Goal: Task Accomplishment & Management: Use online tool/utility

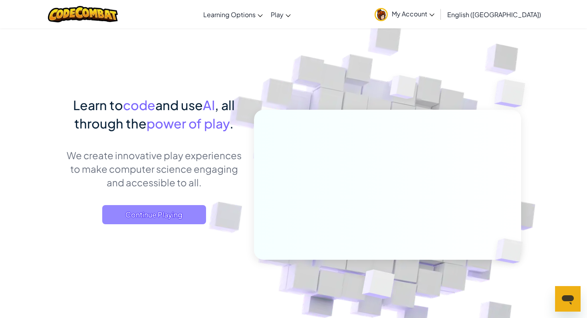
click at [160, 217] on span "Continue Playing" at bounding box center [154, 214] width 104 height 19
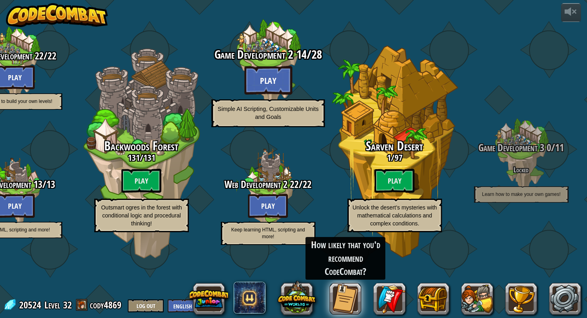
click at [267, 94] on btn "Play" at bounding box center [268, 80] width 48 height 29
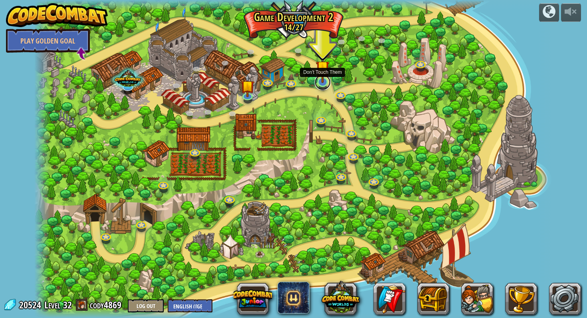
click at [320, 85] on link at bounding box center [323, 82] width 16 height 16
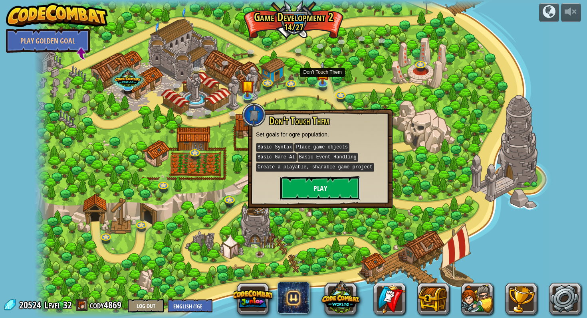
click at [337, 186] on button "Play" at bounding box center [320, 189] width 80 height 24
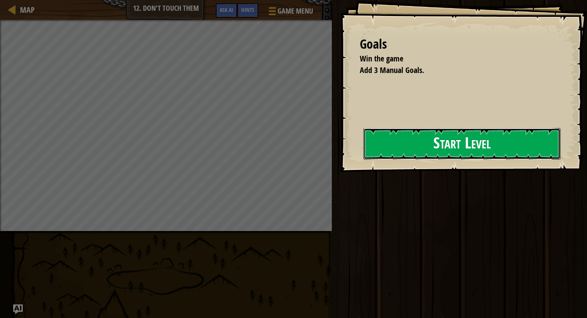
click at [370, 149] on button "Start Level" at bounding box center [462, 144] width 197 height 32
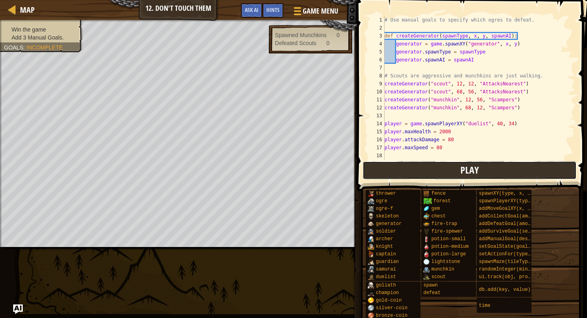
click at [393, 173] on button "Play" at bounding box center [470, 170] width 214 height 18
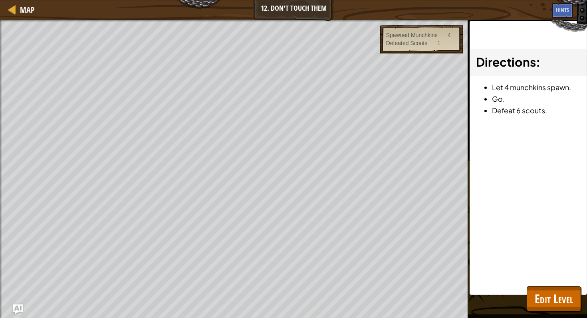
click at [0, 0] on span "captain" at bounding box center [0, 0] width 0 height 0
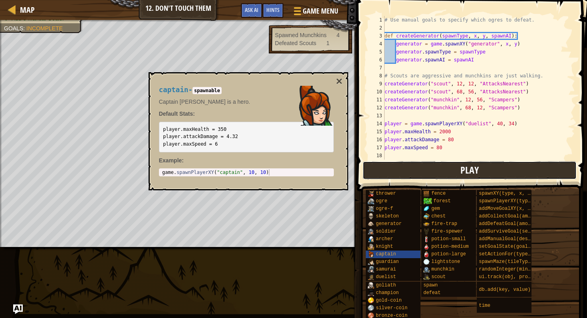
click at [376, 169] on button "Play" at bounding box center [470, 170] width 214 height 18
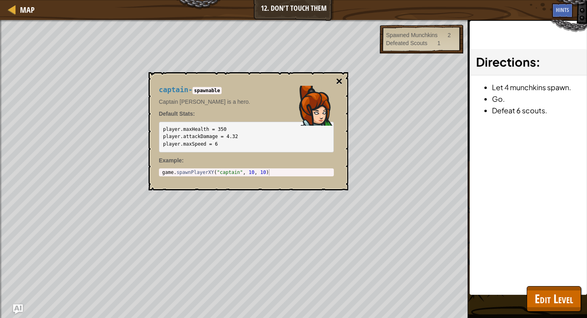
click at [339, 84] on button "×" at bounding box center [339, 81] width 6 height 11
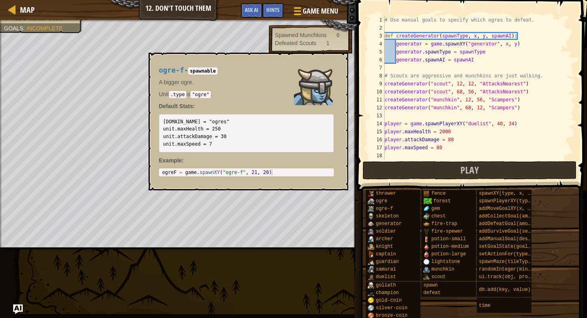
click at [371, 209] on img at bounding box center [371, 209] width 6 height 6
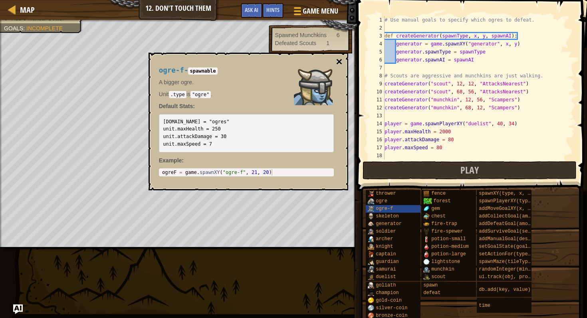
click at [340, 65] on button "×" at bounding box center [339, 61] width 6 height 11
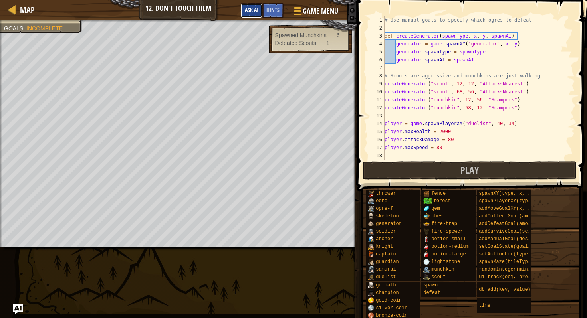
click at [252, 11] on span "Ask AI" at bounding box center [252, 10] width 14 height 8
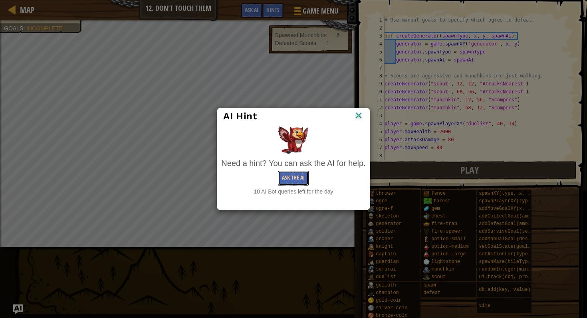
click at [293, 181] on button "Ask the AI" at bounding box center [293, 178] width 31 height 15
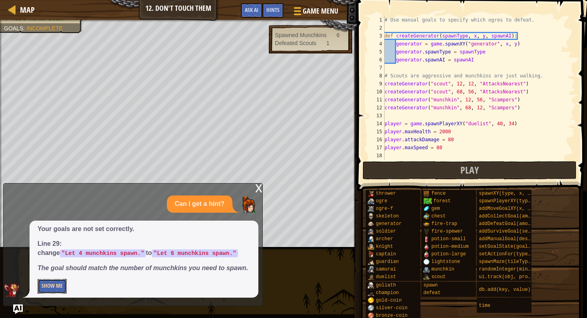
click at [52, 288] on button "Show Me" at bounding box center [52, 286] width 29 height 15
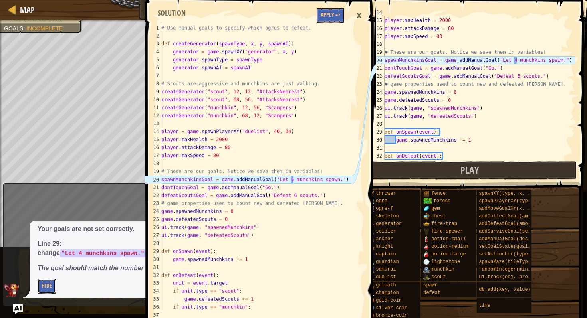
scroll to position [111, 0]
click at [517, 60] on div "player = game . spawnPlayerXY ( "duelist" , 40 , 34 ) player . maxHealth = 2000…" at bounding box center [479, 88] width 192 height 160
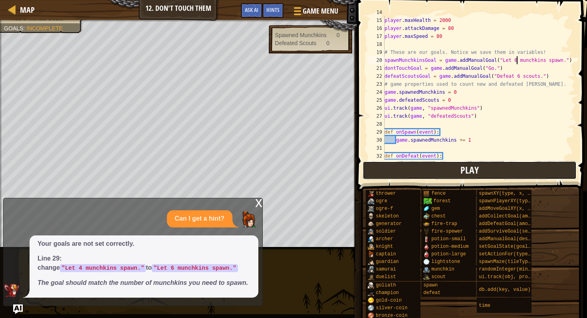
click at [475, 172] on span "Play" at bounding box center [470, 170] width 18 height 13
click at [260, 204] on div "x" at bounding box center [258, 203] width 7 height 8
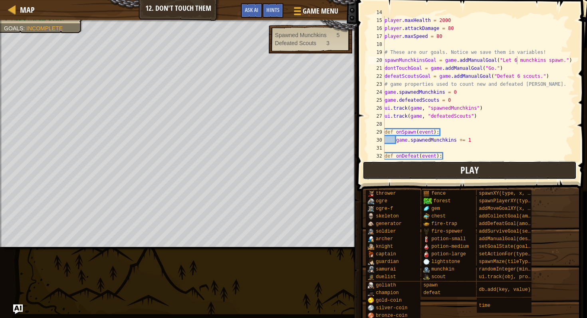
click at [415, 174] on button "Play" at bounding box center [470, 170] width 214 height 18
click at [273, 8] on span "Hints" at bounding box center [273, 10] width 13 height 8
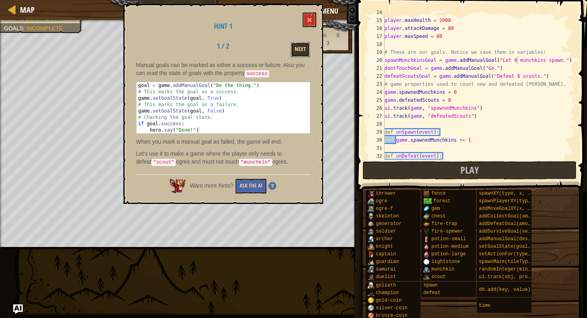
click at [298, 52] on button "Next" at bounding box center [300, 49] width 19 height 15
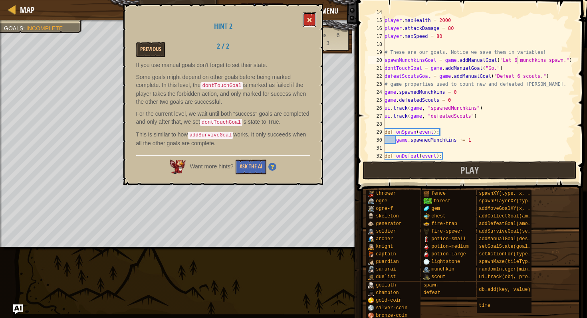
click at [308, 18] on span at bounding box center [310, 20] width 6 height 6
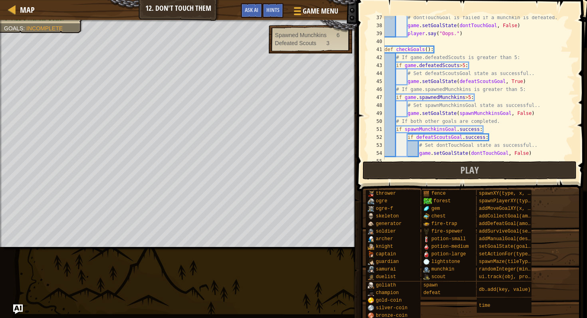
scroll to position [312, 0]
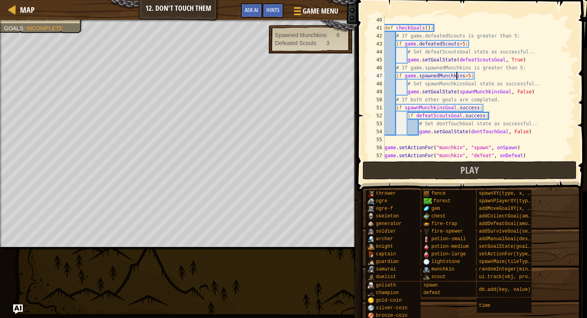
click at [457, 76] on div "def checkGoals ( ) : # If game.defeatedScouts is greater than 5: if game . defe…" at bounding box center [479, 96] width 192 height 160
click at [504, 104] on div "def checkGoals ( ) : # If game.defeatedScouts is greater than 5: if game . defe…" at bounding box center [479, 96] width 192 height 160
click at [366, 164] on button "Play" at bounding box center [470, 170] width 214 height 18
click at [308, 16] on span "Game Menu" at bounding box center [320, 11] width 37 height 11
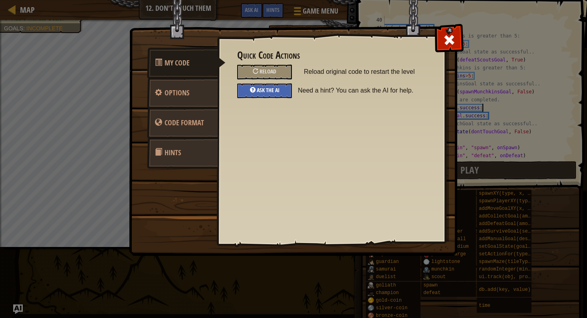
click at [264, 95] on div "Ask the AI" at bounding box center [264, 91] width 55 height 15
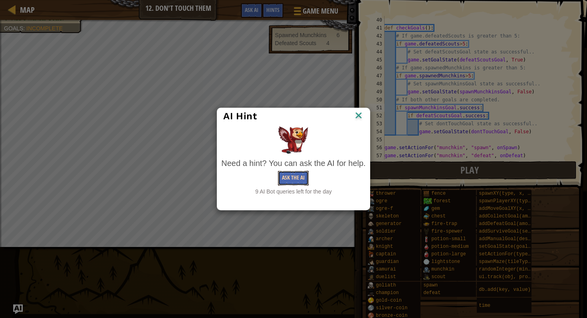
click at [287, 180] on button "Ask the AI" at bounding box center [293, 178] width 31 height 15
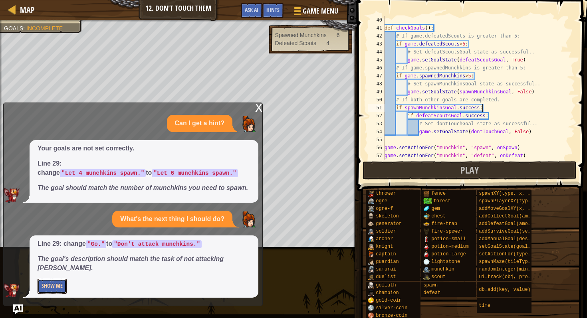
click at [66, 286] on button "Show Me" at bounding box center [52, 286] width 29 height 15
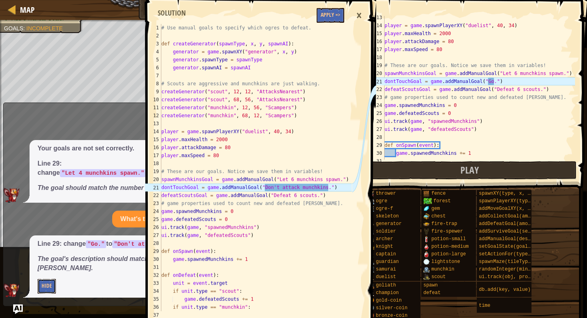
scroll to position [98, 0]
click at [493, 84] on div "player = game . spawnPlayerXY ( "duelist" , 40 , 34 ) player . maxHealth = 2000…" at bounding box center [479, 94] width 192 height 160
type textarea "dontTouchGoal = game.addManualGoal("Don.")"
type textarea "dontTouchGoal = game.addManualGoal("Don't attack munchkins.")"
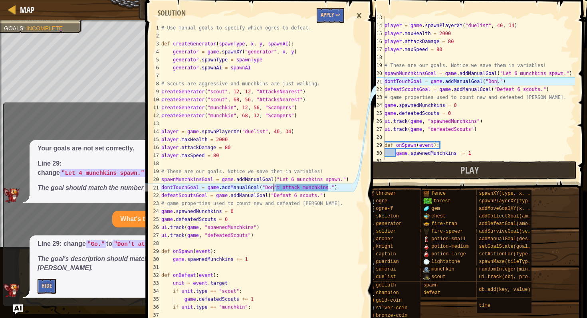
click at [274, 187] on div "# Use manual goals to specify which ogres to defeat. def createGenerator ( spaw…" at bounding box center [256, 176] width 192 height 304
click at [495, 82] on div "player = game . spawnPlayerXY ( "duelist" , 40 , 34 ) player . maxHealth = 2000…" at bounding box center [479, 94] width 192 height 160
click at [497, 82] on div "player = game . spawnPlayerXY ( "duelist" , 40 , 34 ) player . maxHealth = 2000…" at bounding box center [479, 94] width 192 height 160
paste textarea "'"
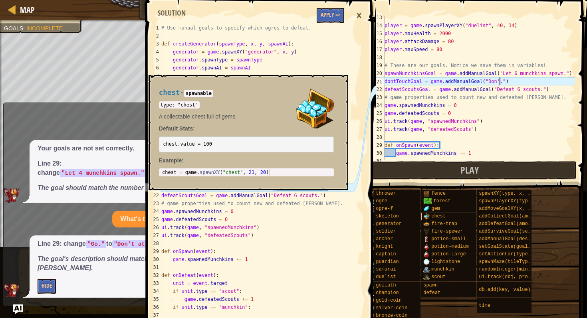
click at [427, 218] on img at bounding box center [427, 216] width 6 height 6
click at [522, 119] on div "player = game . spawnPlayerXY ( "duelist" , 40 , 34 ) player . maxHealth = 2000…" at bounding box center [479, 94] width 192 height 160
type textarea "ui.track(game, "spawnedMunchkins")"
click at [534, 119] on div "player = game . spawnPlayerXY ( "duelist" , 40 , 34 ) player . maxHealth = 2000…" at bounding box center [479, 94] width 192 height 160
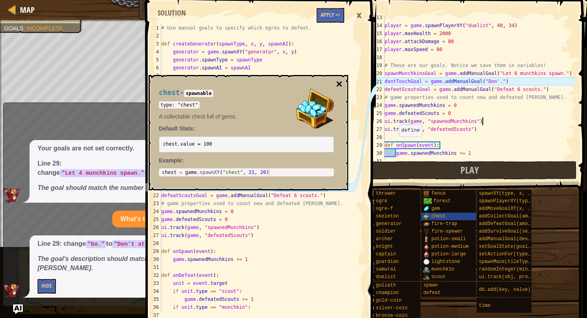
click at [341, 86] on button "×" at bounding box center [339, 84] width 6 height 11
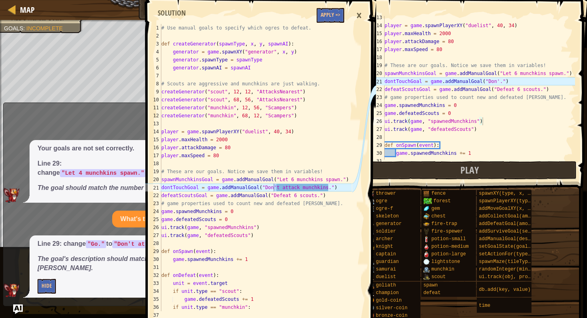
scroll to position [4, 0]
click at [527, 137] on div "player = game . spawnPlayerXY ( "duelist" , 40 , 34 ) player . maxHealth = 2000…" at bounding box center [479, 94] width 192 height 160
click at [522, 96] on div "player = game . spawnPlayerXY ( "duelist" , 40 , 34 ) player . maxHealth = 2000…" at bounding box center [479, 94] width 192 height 160
type textarea "# game properties used to count new and defeated [PERSON_NAME]."
type textarea "# These are our goals. Notice we save them in variables!"
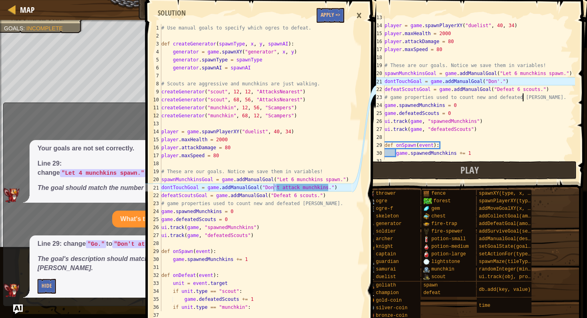
click at [297, 168] on div "# Use manual goals to specify which ogres to defeat. def createGenerator ( spaw…" at bounding box center [256, 176] width 192 height 304
click at [499, 80] on div "player = game . spawnPlayerXY ( "duelist" , 40 , 34 ) player . maxHealth = 2000…" at bounding box center [479, 94] width 192 height 160
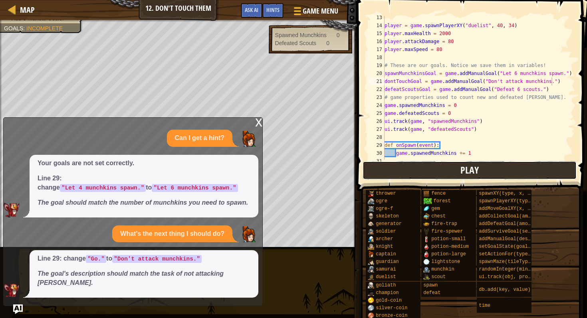
click at [492, 171] on button "Play" at bounding box center [470, 170] width 214 height 18
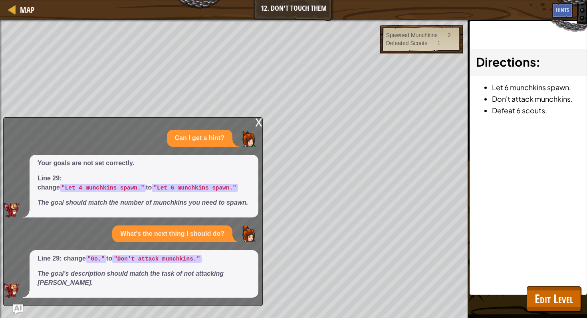
click at [257, 123] on div "x" at bounding box center [258, 122] width 7 height 8
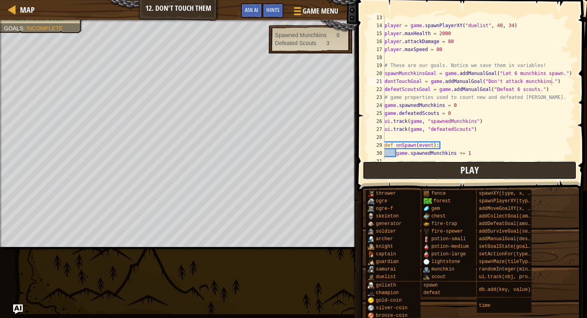
click at [383, 173] on button "Play" at bounding box center [470, 170] width 214 height 18
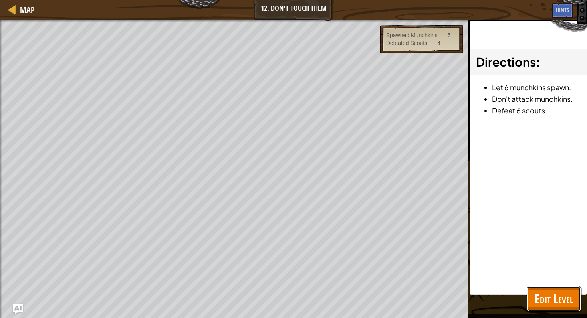
click at [541, 291] on span "Edit Level" at bounding box center [554, 299] width 38 height 16
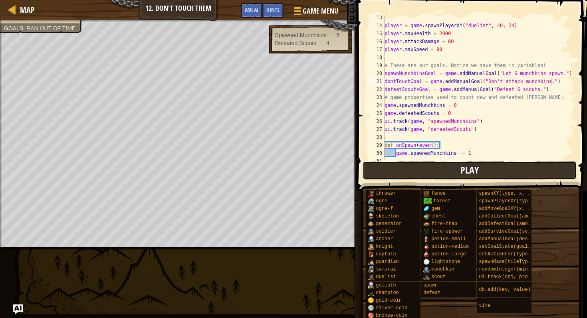
click at [398, 174] on button "Play" at bounding box center [470, 170] width 214 height 18
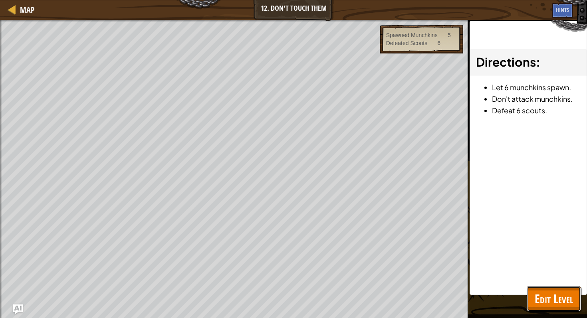
click at [538, 292] on span "Edit Level" at bounding box center [554, 299] width 38 height 16
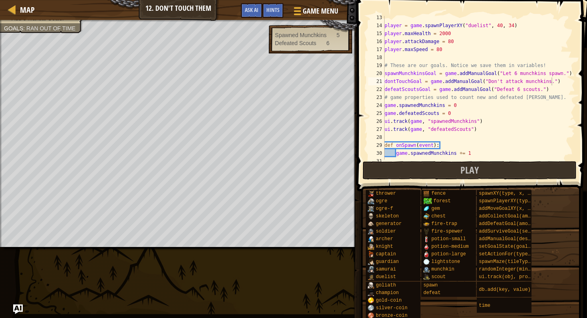
click at [425, 181] on span at bounding box center [473, 84] width 237 height 215
click at [415, 165] on button "Play" at bounding box center [470, 170] width 214 height 18
click at [433, 165] on button "Play" at bounding box center [470, 170] width 214 height 18
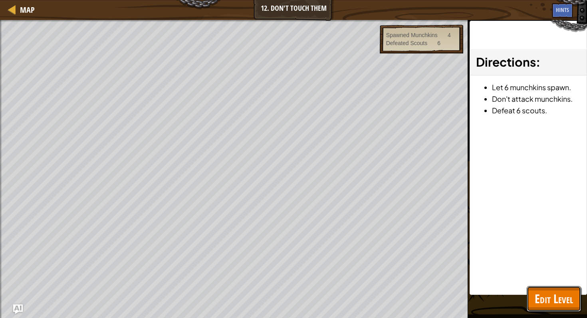
click at [547, 299] on span "Edit Level" at bounding box center [554, 299] width 38 height 16
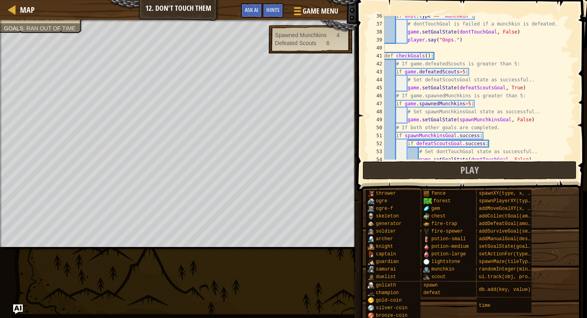
scroll to position [4, 12]
click at [532, 121] on div "if unit . type == "munchkin" : # dontTouchGoal is failed if a munchkin is defea…" at bounding box center [479, 92] width 192 height 160
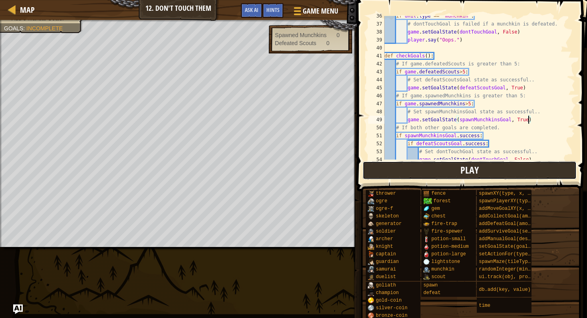
click at [520, 168] on button "Play" at bounding box center [470, 170] width 214 height 18
click at [528, 134] on div "if unit . type == "munchkin" : # dontTouchGoal is failed if a munchkin is defea…" at bounding box center [479, 92] width 192 height 160
click at [521, 121] on div "if unit . type == "munchkin" : # dontTouchGoal is failed if a munchkin is defea…" at bounding box center [479, 92] width 192 height 160
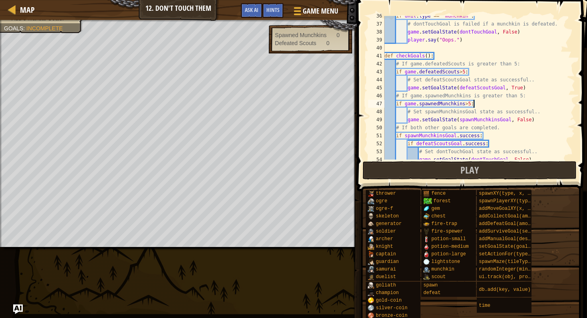
click at [545, 101] on div "if unit . type == "munchkin" : # dontTouchGoal is failed if a munchkin is defea…" at bounding box center [479, 92] width 192 height 160
type textarea "if game.spawnedMunchkins>5:"
click at [475, 168] on span "Play" at bounding box center [470, 170] width 18 height 13
click at [390, 174] on button "Play" at bounding box center [470, 170] width 214 height 18
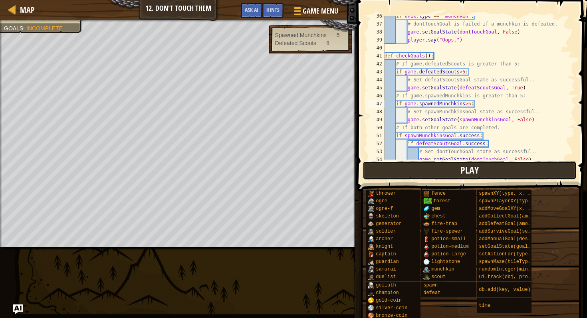
click at [406, 168] on button "Play" at bounding box center [470, 170] width 214 height 18
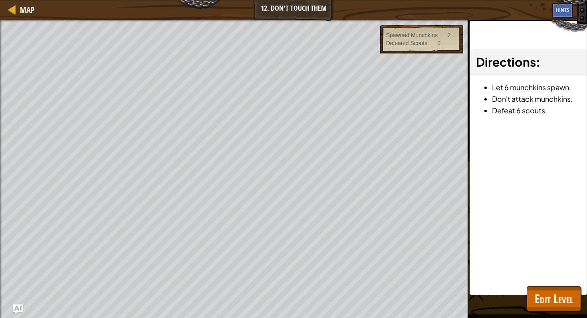
click at [391, 51] on div "Spawned Munchkins 2 Defeated Scouts 0" at bounding box center [422, 39] width 84 height 29
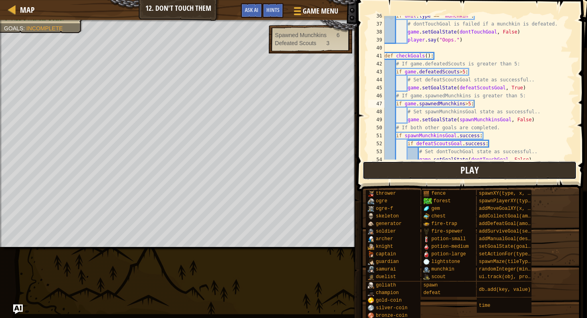
click at [376, 169] on button "Play" at bounding box center [470, 170] width 214 height 18
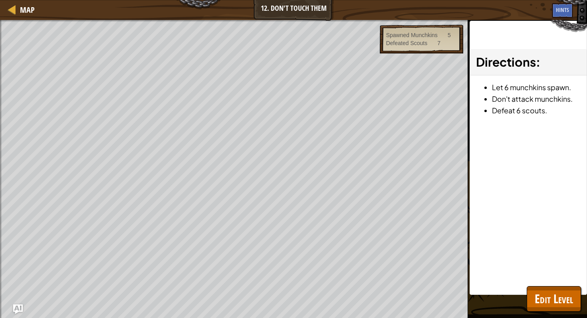
click at [60, 269] on div "Map 12. Don't Touch Them Game Menu Done Hints Ask AI # These are our goals. Not…" at bounding box center [293, 159] width 587 height 318
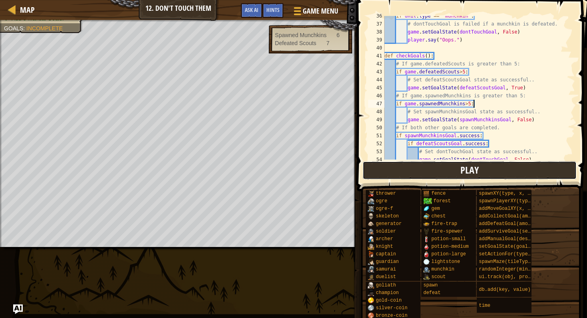
click at [380, 167] on button "Play" at bounding box center [470, 170] width 214 height 18
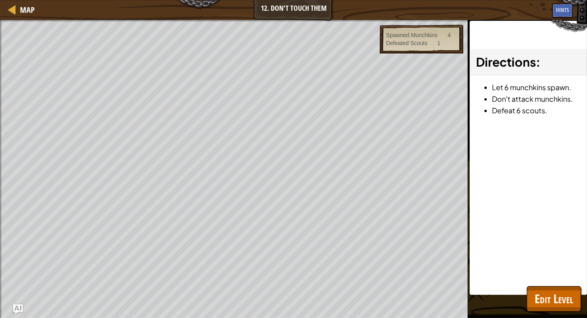
click at [397, 258] on div "Map 12. Don't Touch Them Game Menu Done Hints Ask AI # These are our goals. Not…" at bounding box center [293, 159] width 587 height 318
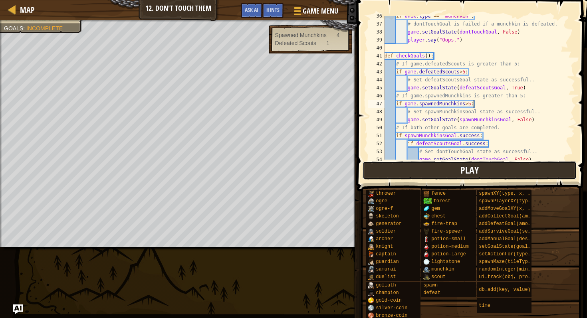
click at [400, 170] on button "Play" at bounding box center [470, 170] width 214 height 18
